Goal: Navigation & Orientation: Find specific page/section

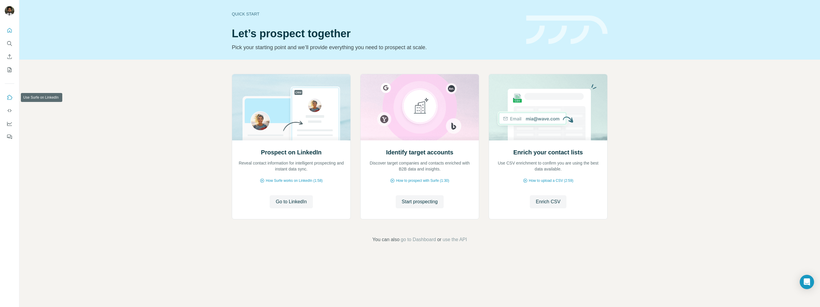
click at [10, 95] on icon "Use Surfe on LinkedIn" at bounding box center [9, 97] width 5 height 5
click at [10, 125] on icon "Dashboard" at bounding box center [10, 124] width 6 height 6
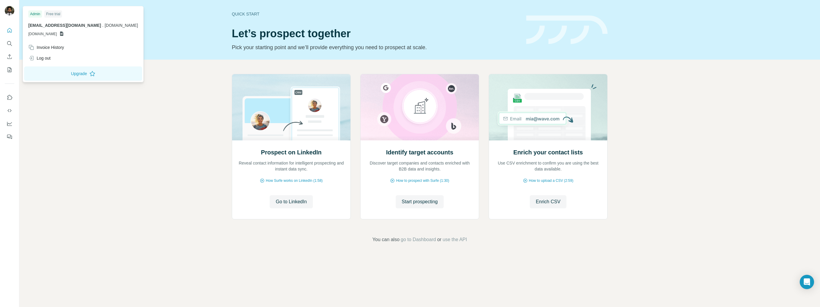
click at [10, 12] on img at bounding box center [10, 11] width 10 height 10
click at [7, 31] on icon "Quick start" at bounding box center [10, 30] width 6 height 6
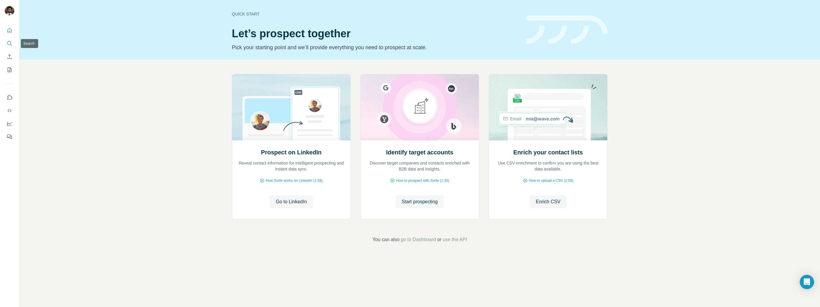
click at [8, 45] on icon "Search" at bounding box center [10, 44] width 6 height 6
click at [8, 57] on icon "Enrich CSV" at bounding box center [10, 57] width 6 height 6
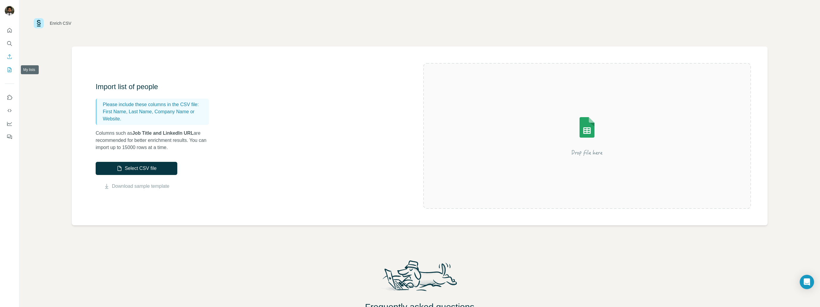
click at [8, 71] on icon "My lists" at bounding box center [10, 70] width 6 height 6
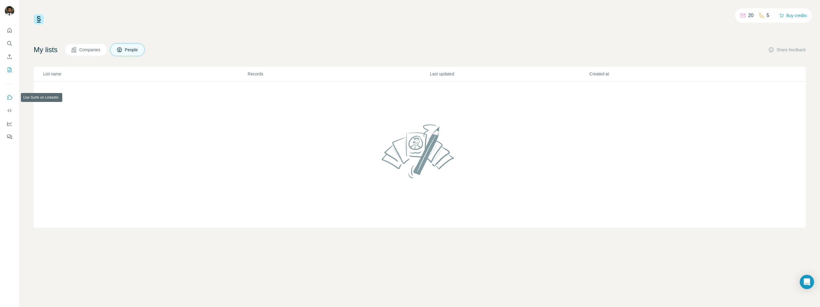
click at [11, 98] on icon "Use Surfe on LinkedIn" at bounding box center [10, 97] width 6 height 6
